Goal: Information Seeking & Learning: Compare options

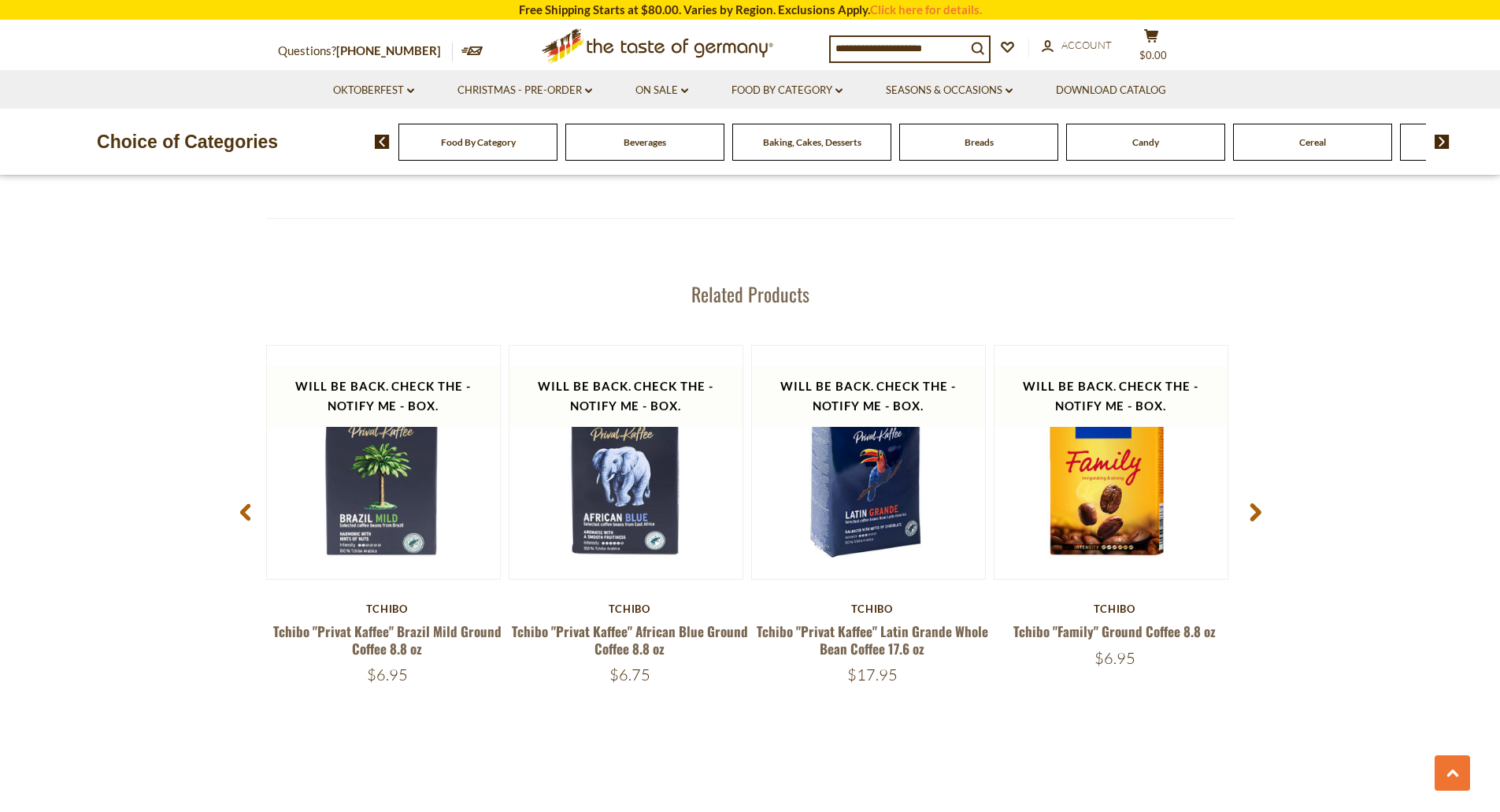
scroll to position [1968, 0]
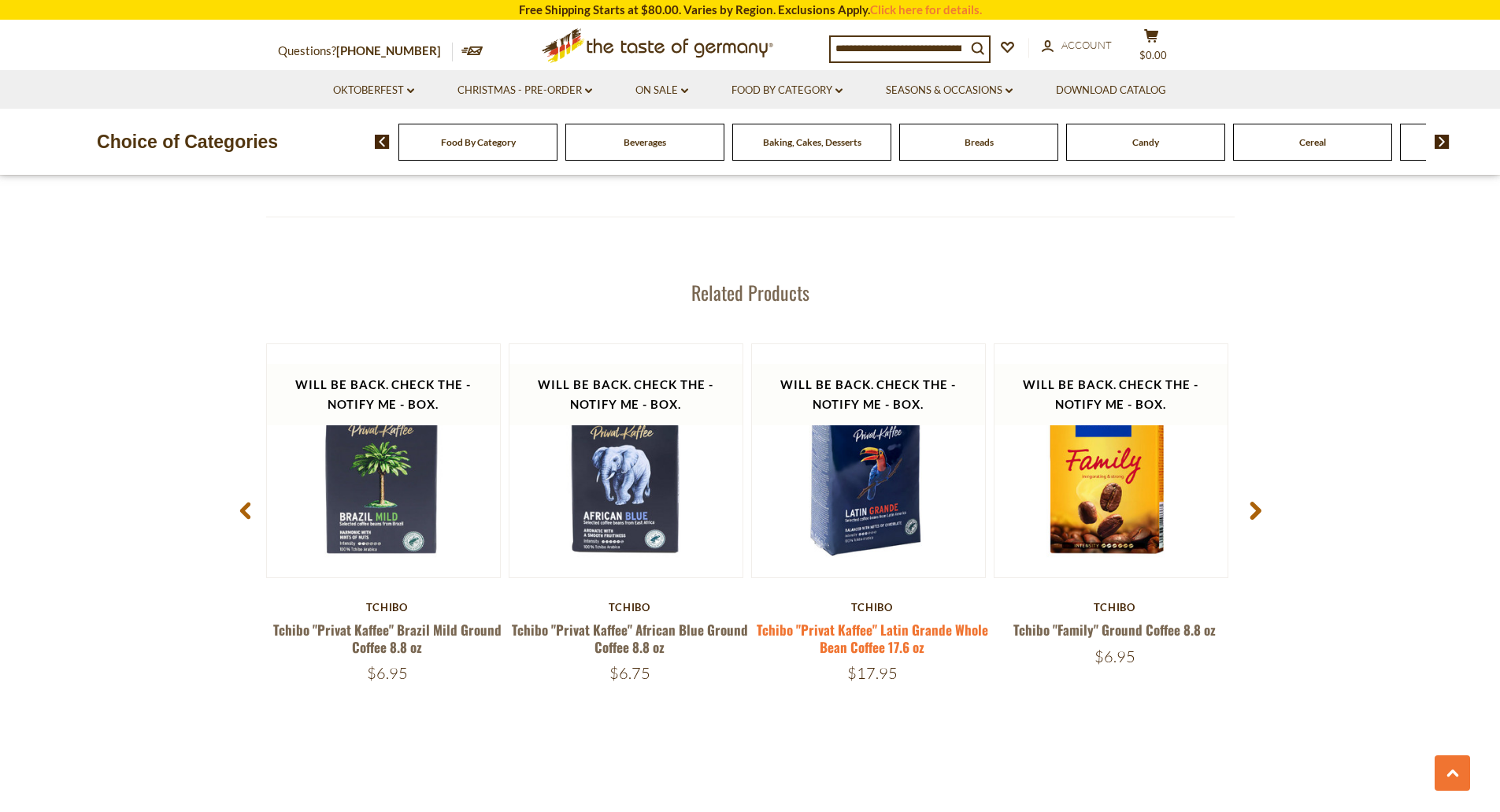
click at [892, 631] on link "Tchibo "Privat Kaffee" Latin Grande Whole Bean Coffee 17.6 oz" at bounding box center [873, 637] width 232 height 36
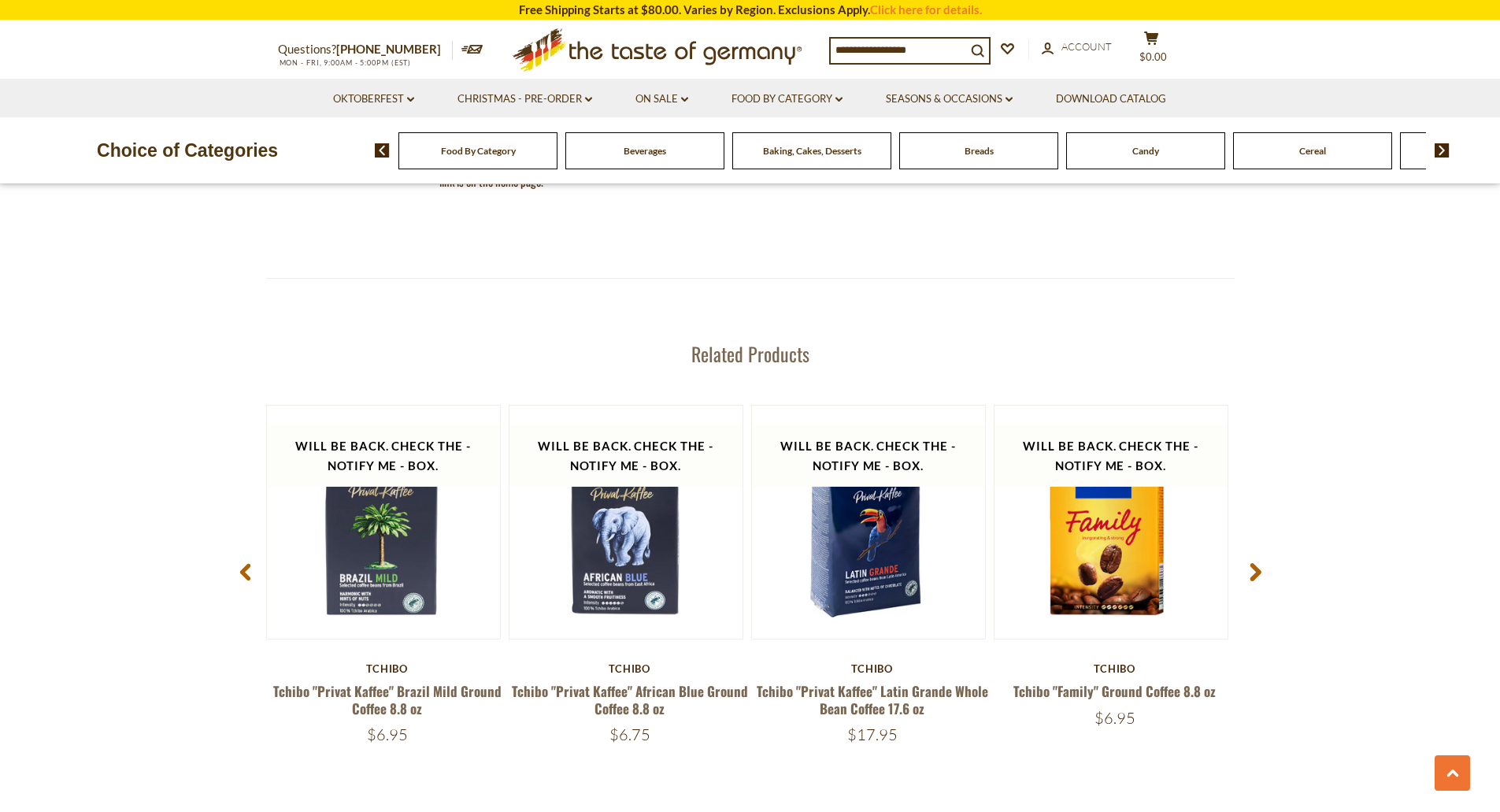
scroll to position [1968, 0]
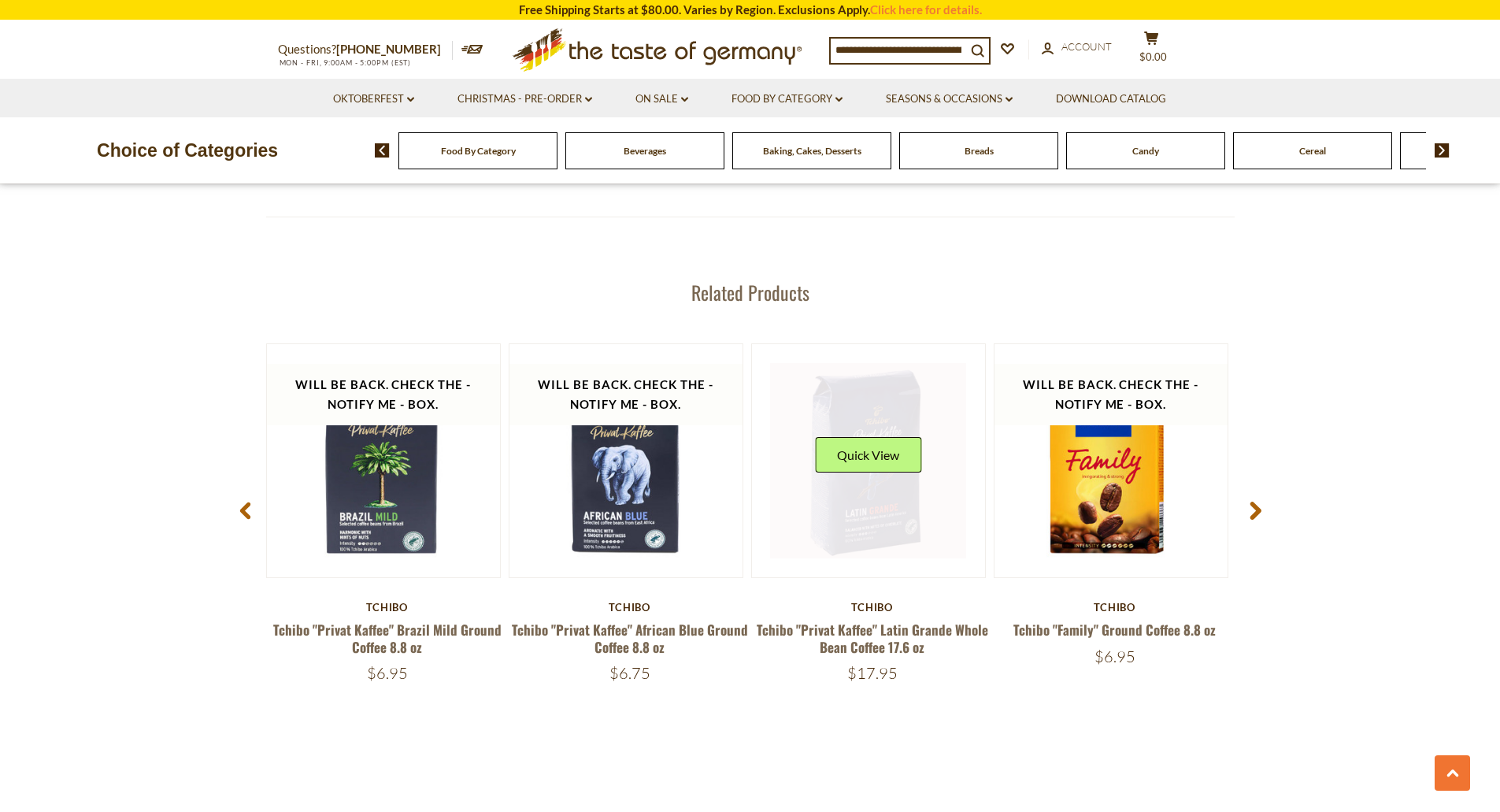
click at [892, 407] on link at bounding box center [868, 461] width 196 height 196
